Goal: Information Seeking & Learning: Learn about a topic

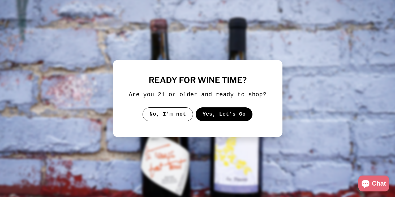
click at [210, 117] on button "Yes, Let's Go" at bounding box center [223, 114] width 57 height 14
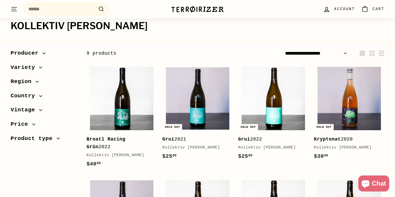
scroll to position [40, 0]
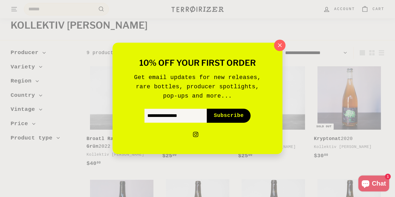
click at [280, 45] on icon "button" at bounding box center [280, 45] width 8 height 8
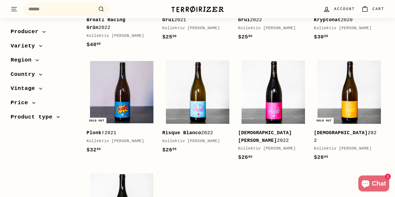
scroll to position [159, 0]
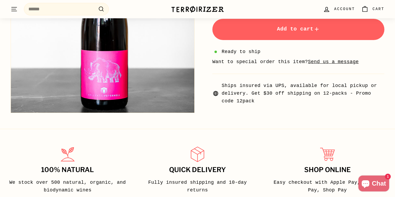
scroll to position [219, 0]
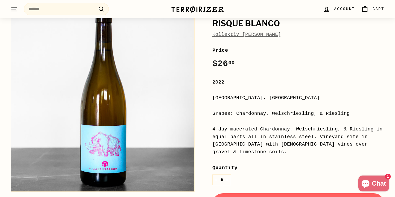
scroll to position [60, 0]
